Goal: Task Accomplishment & Management: Use online tool/utility

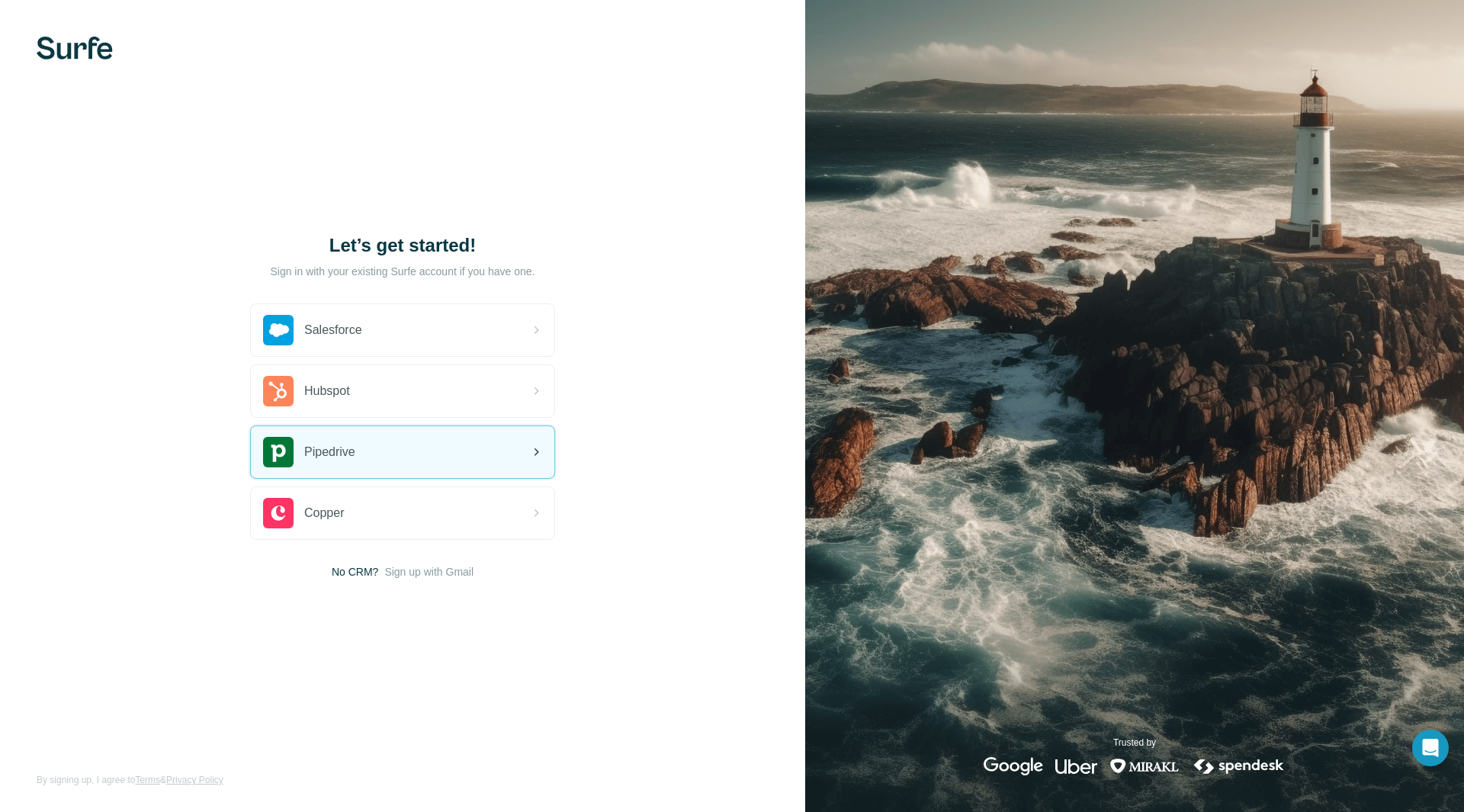
click at [358, 454] on div "Pipedrive" at bounding box center [402, 452] width 303 height 52
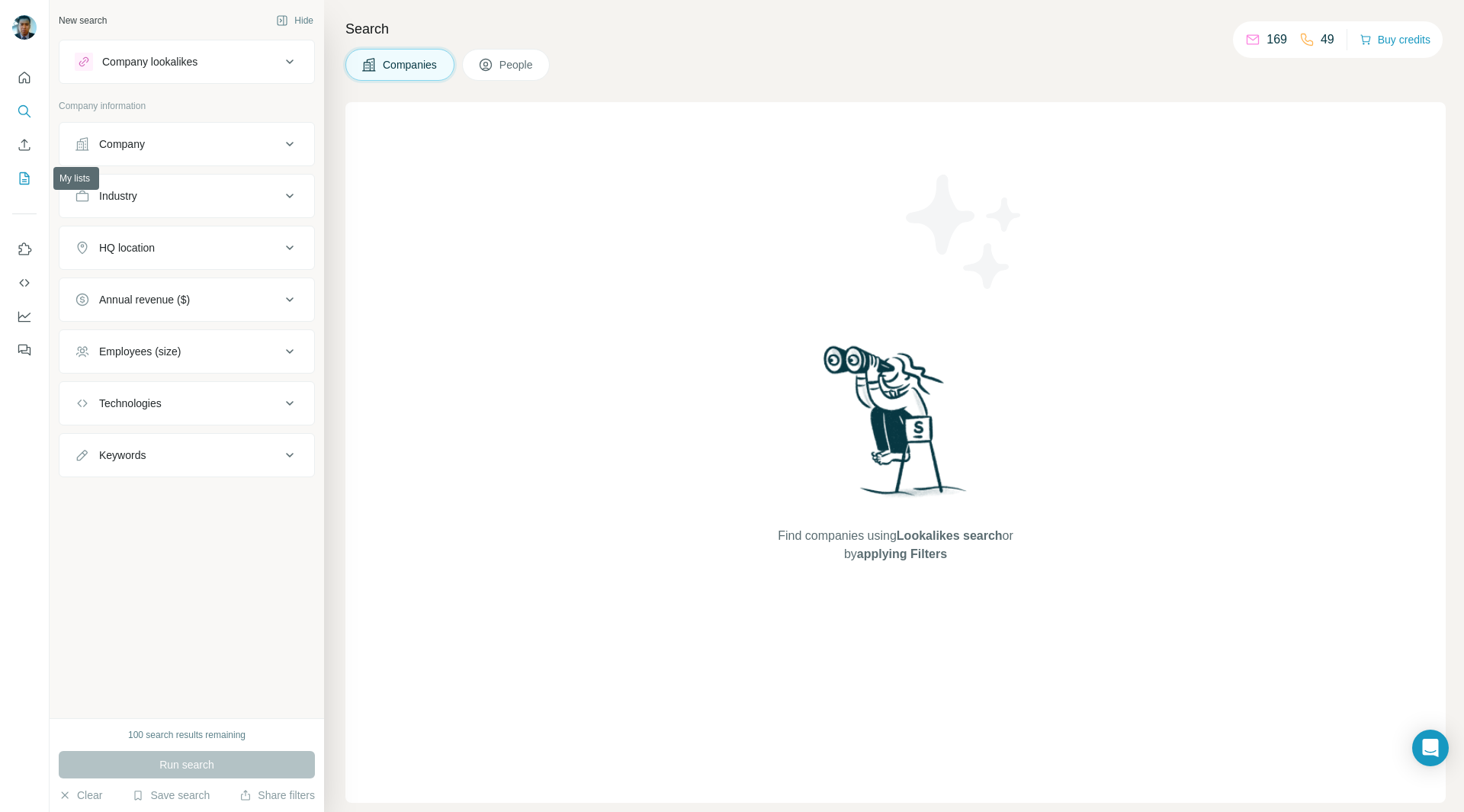
click at [24, 175] on icon "My lists" at bounding box center [25, 179] width 15 height 15
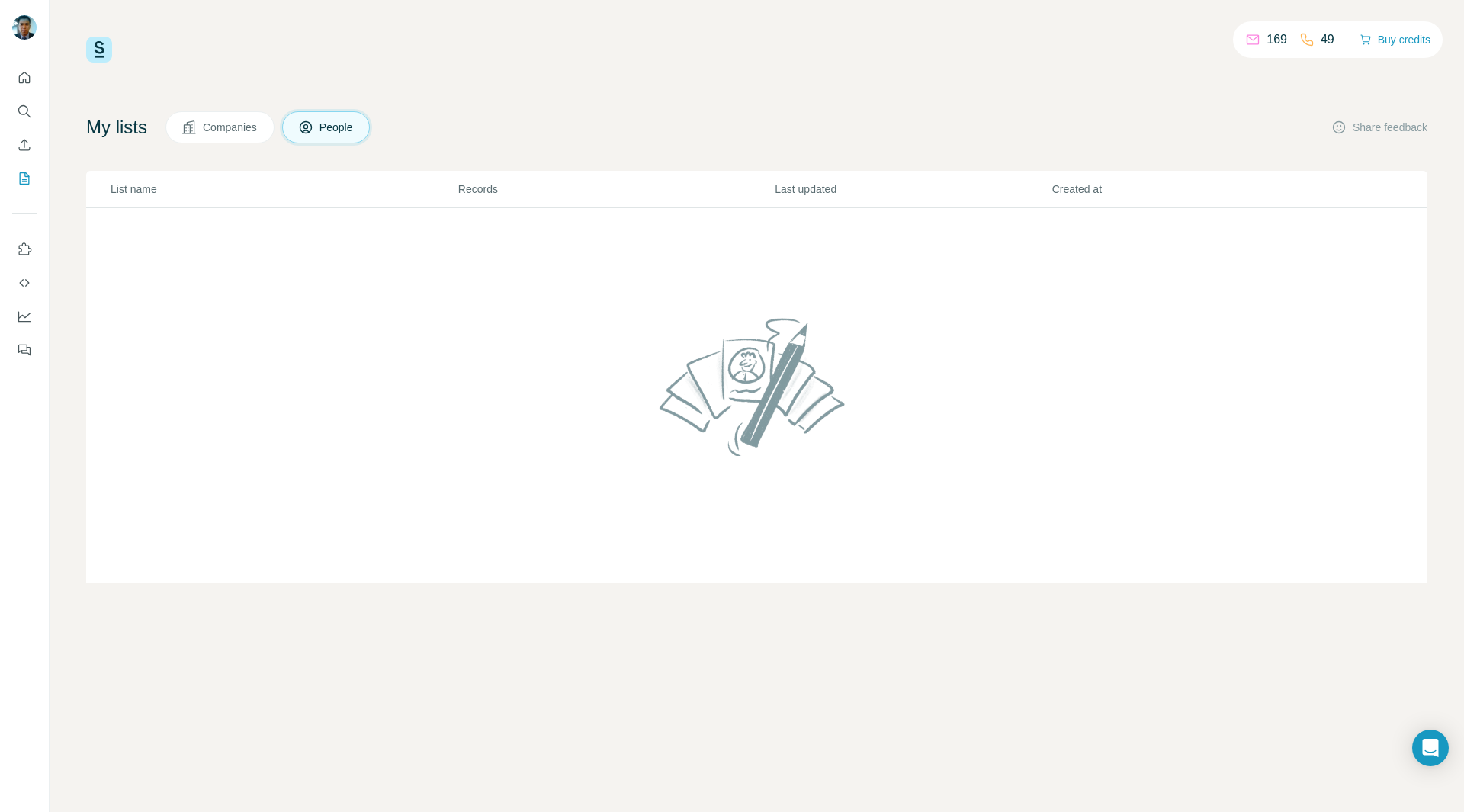
click at [215, 128] on span "Companies" at bounding box center [230, 127] width 56 height 15
click at [313, 131] on icon at bounding box center [306, 127] width 15 height 15
click at [28, 74] on icon "Quick start" at bounding box center [25, 78] width 15 height 15
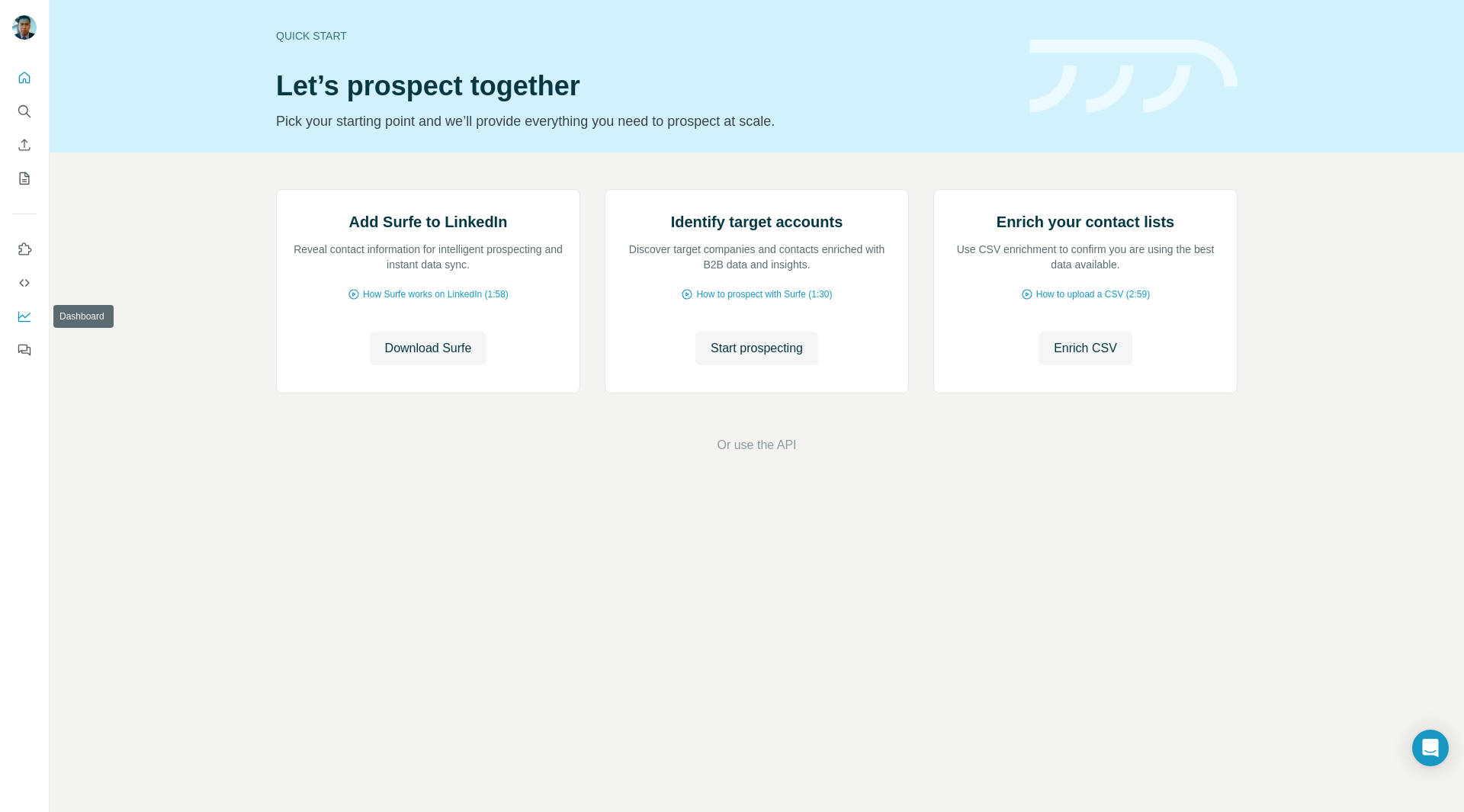
click at [30, 320] on icon "Dashboard" at bounding box center [25, 316] width 15 height 15
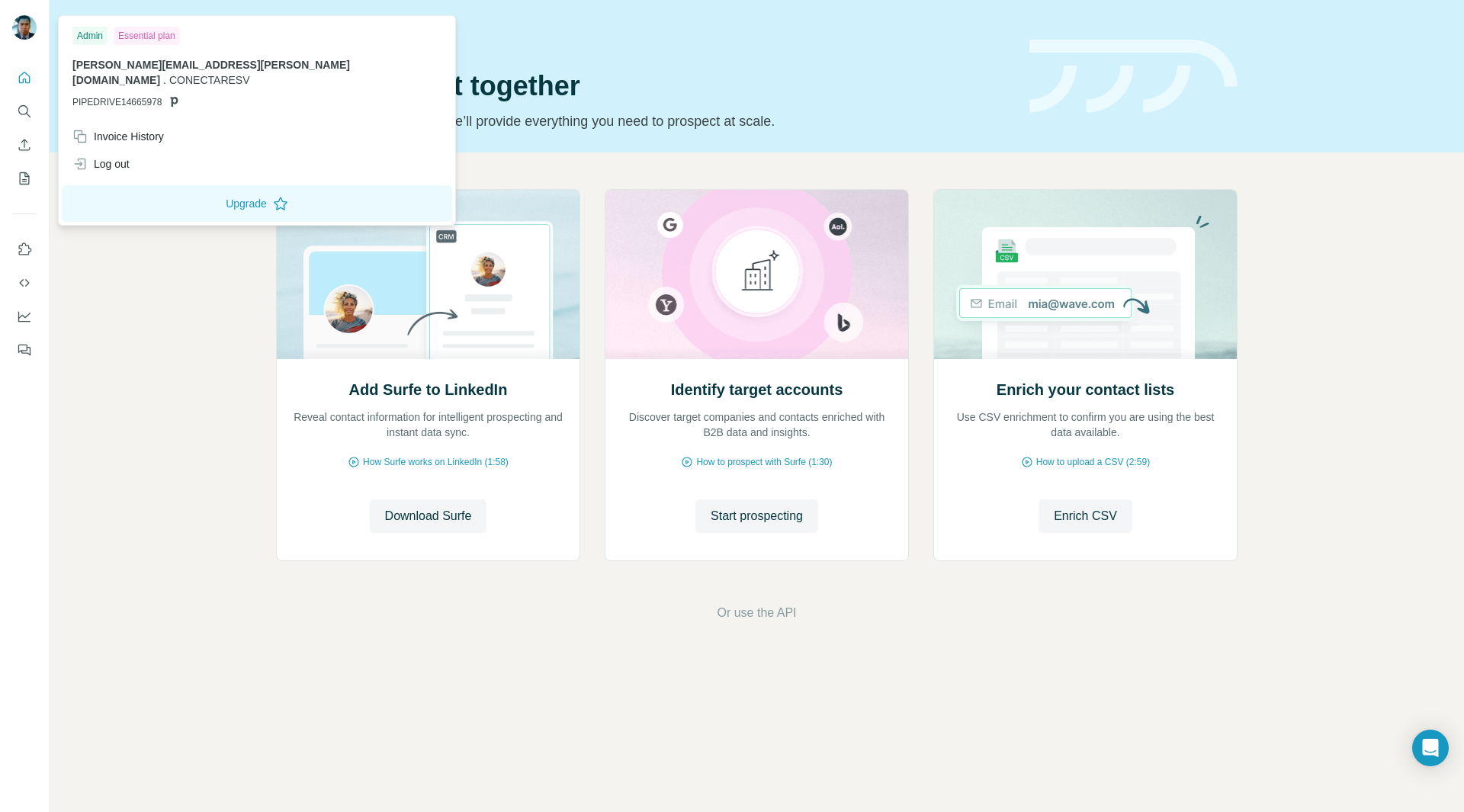
click at [18, 42] on div at bounding box center [24, 29] width 24 height 27
click at [27, 32] on img at bounding box center [24, 27] width 24 height 24
click at [25, 71] on icon "Quick start" at bounding box center [25, 78] width 15 height 15
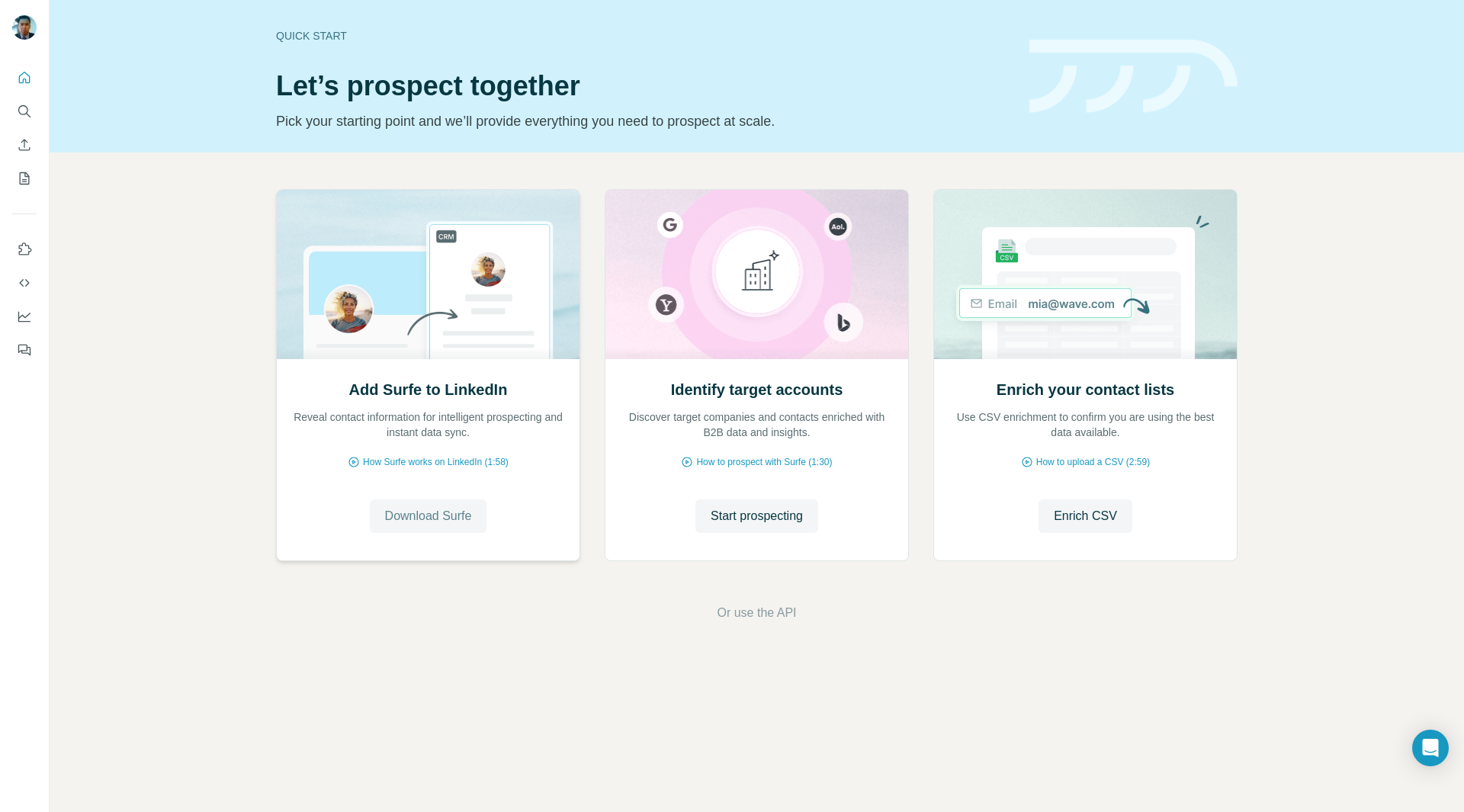
click at [431, 510] on span "Download Surfe" at bounding box center [428, 516] width 87 height 18
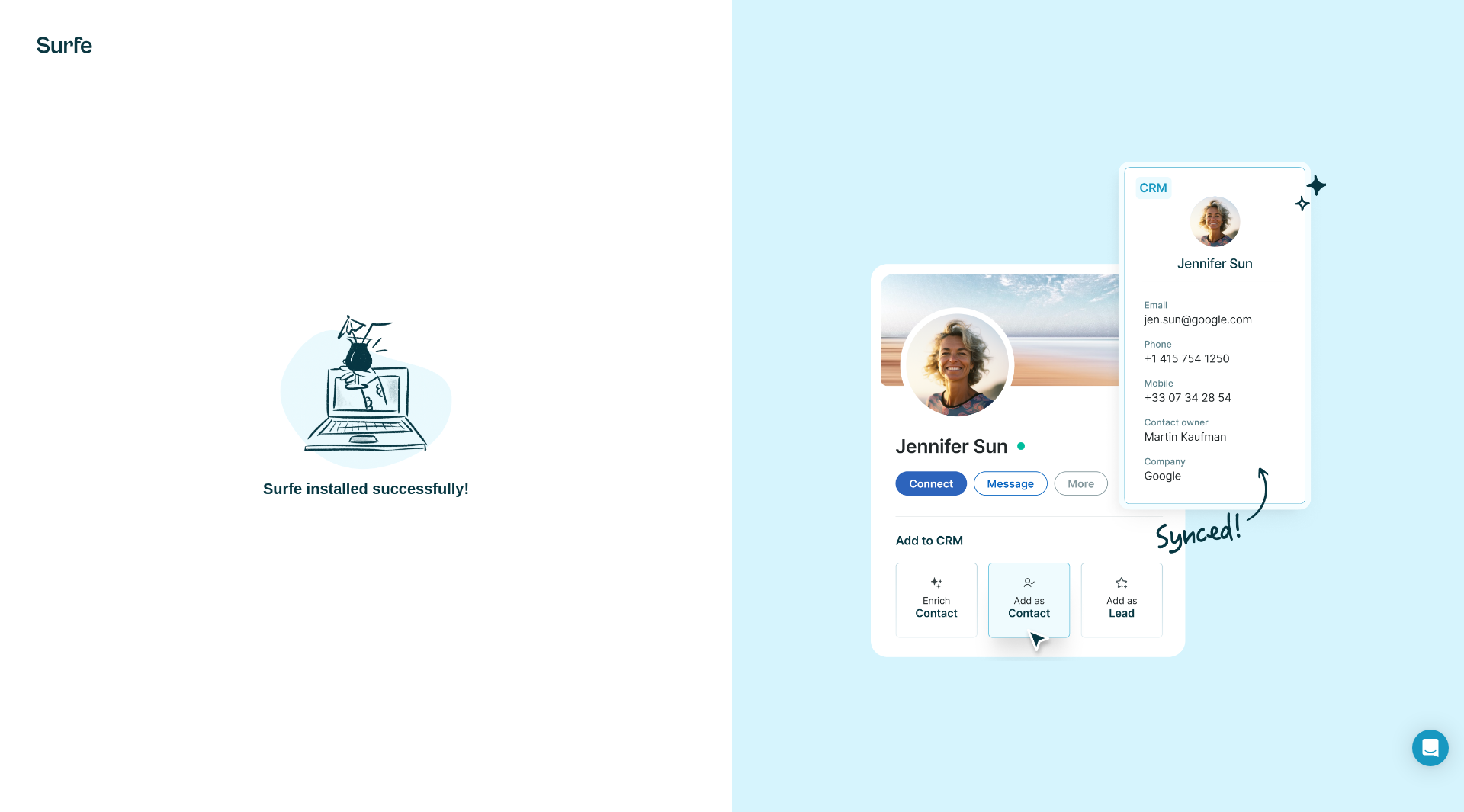
click at [1369, 82] on div at bounding box center [1099, 406] width 732 height 812
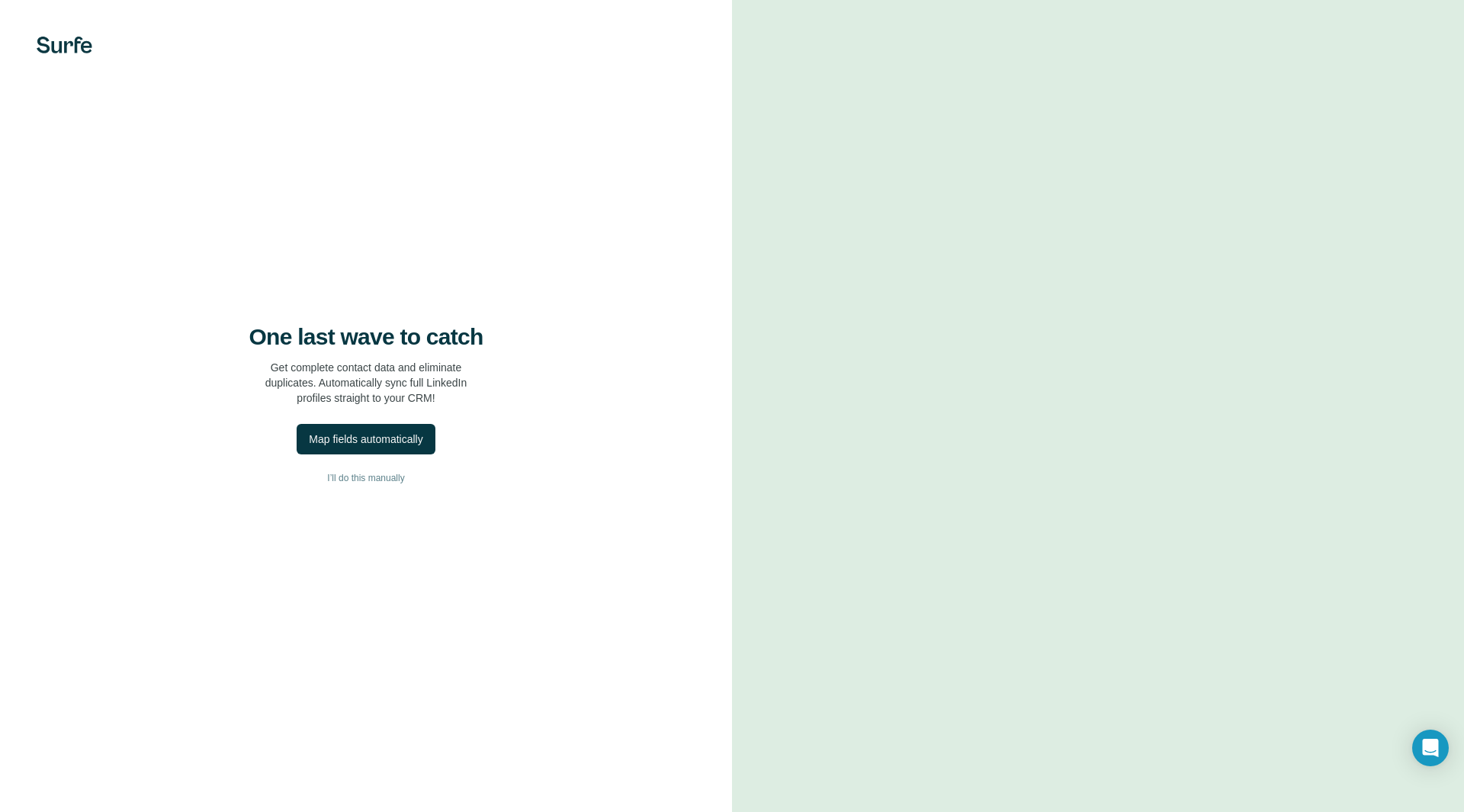
click at [398, 455] on div "One last wave to catch Get complete contact data and eliminate duplicates. Auto…" at bounding box center [366, 406] width 732 height 812
click at [400, 443] on div "Map fields automatically" at bounding box center [365, 439] width 113 height 15
